Goal: Navigation & Orientation: Understand site structure

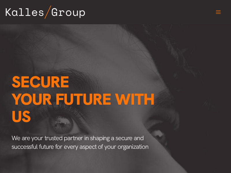
scroll to position [0, 836]
